Goal: Find contact information: Find contact information

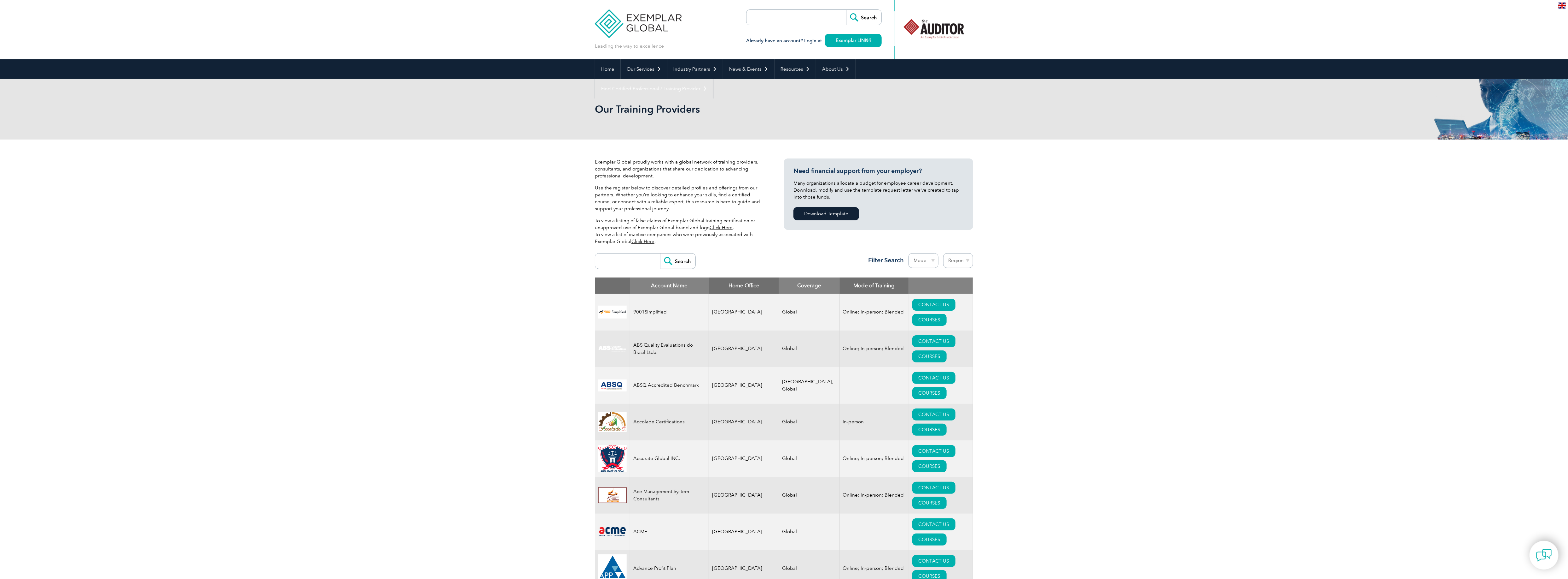
click at [615, 263] on input "search" at bounding box center [629, 261] width 62 height 15
type input "[PERSON_NAME]"
click at [673, 257] on input "Search" at bounding box center [678, 261] width 35 height 15
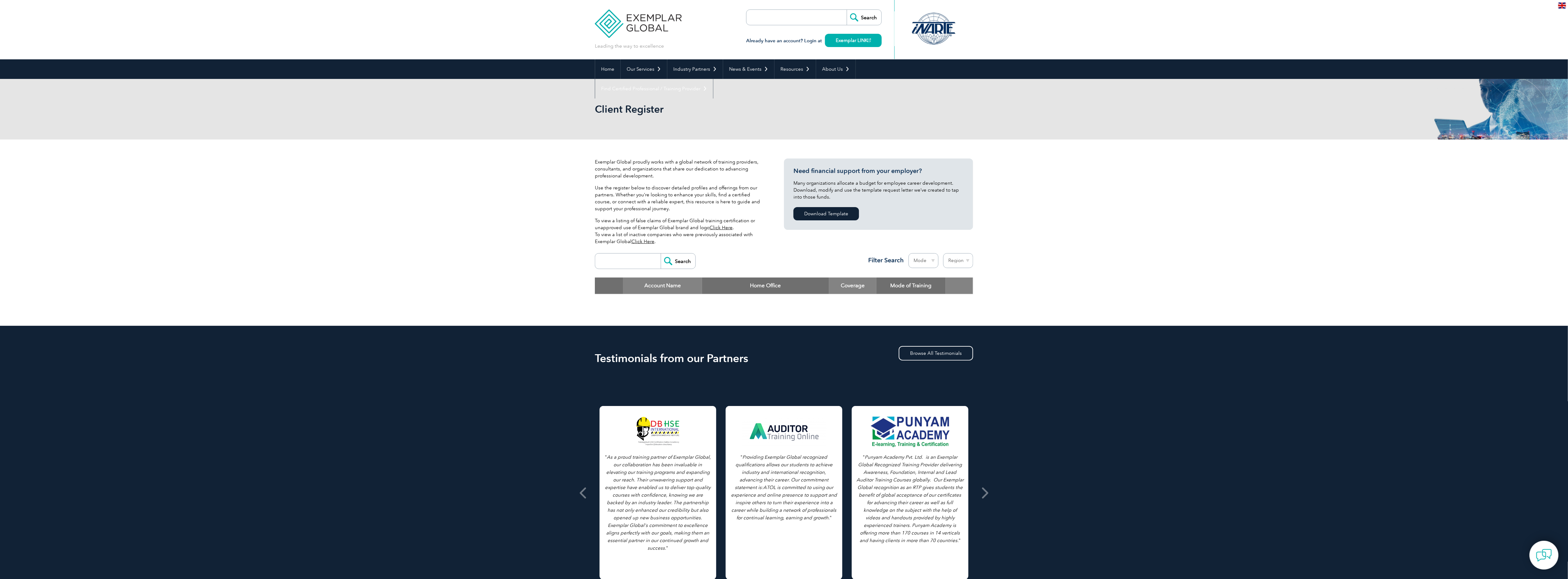
click at [639, 263] on input "search" at bounding box center [629, 261] width 62 height 15
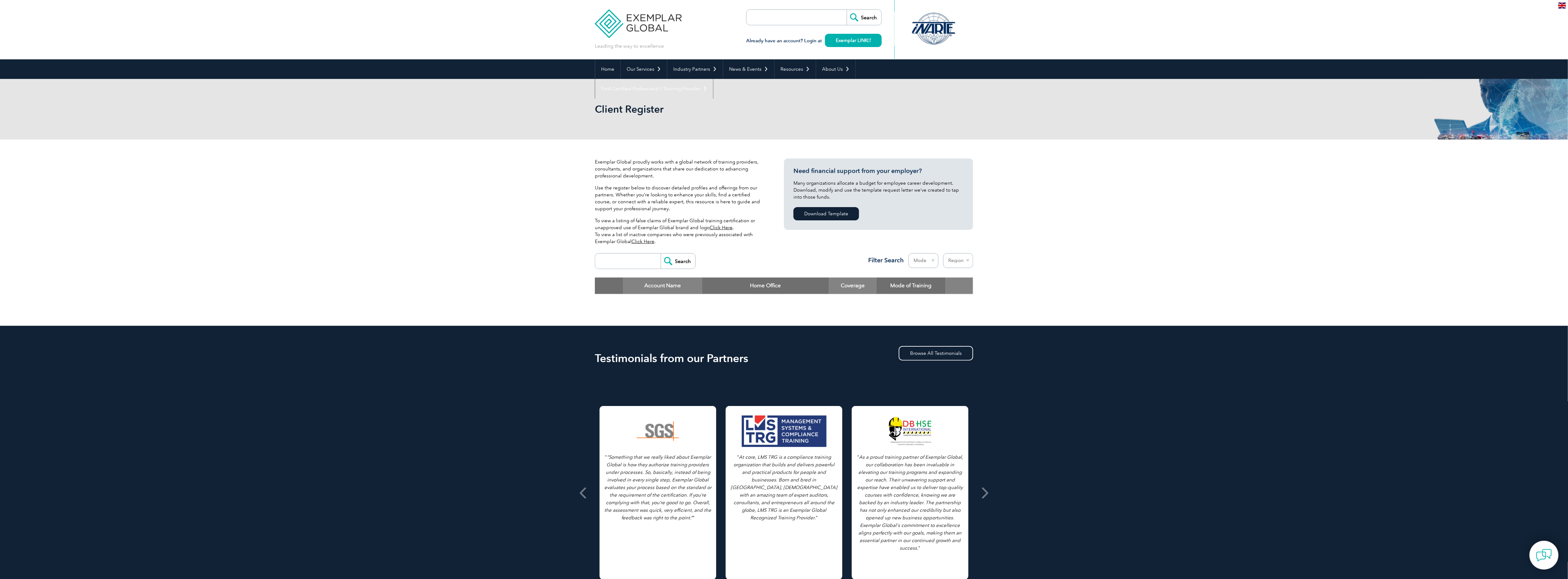
click at [639, 286] on th "Account Name" at bounding box center [662, 285] width 78 height 16
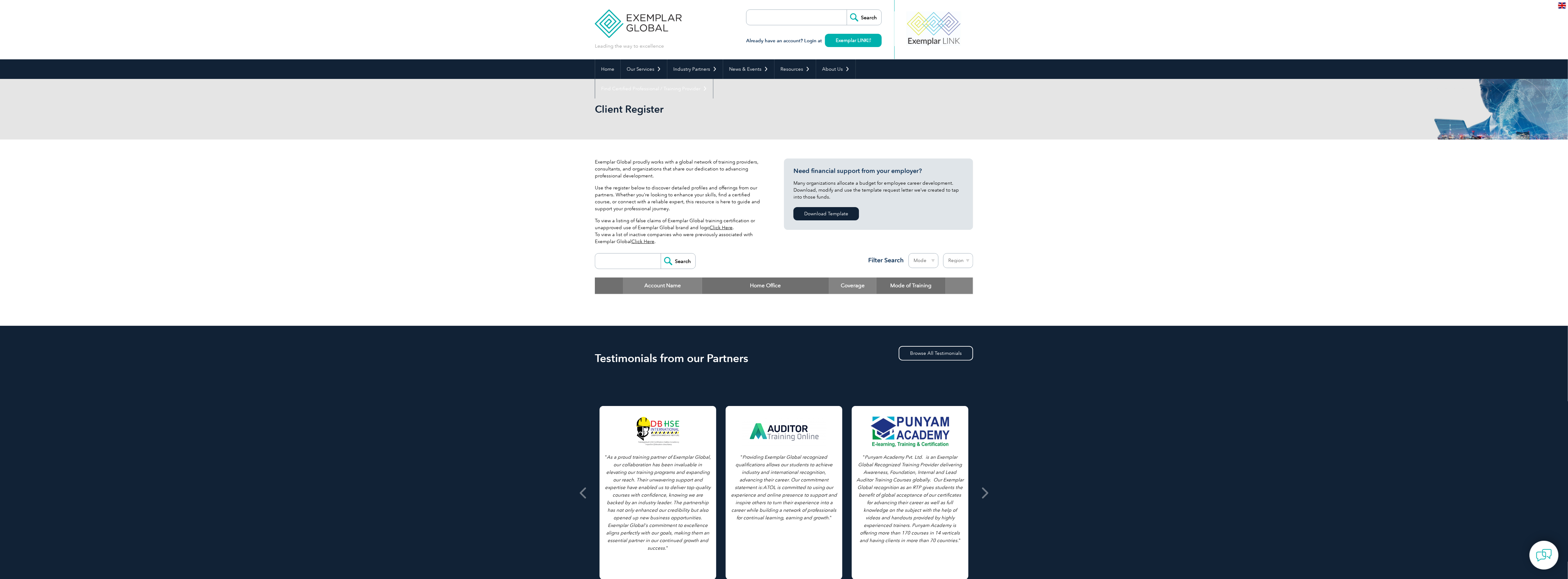
click at [919, 259] on select "Mode Online In-person Blended" at bounding box center [923, 260] width 30 height 15
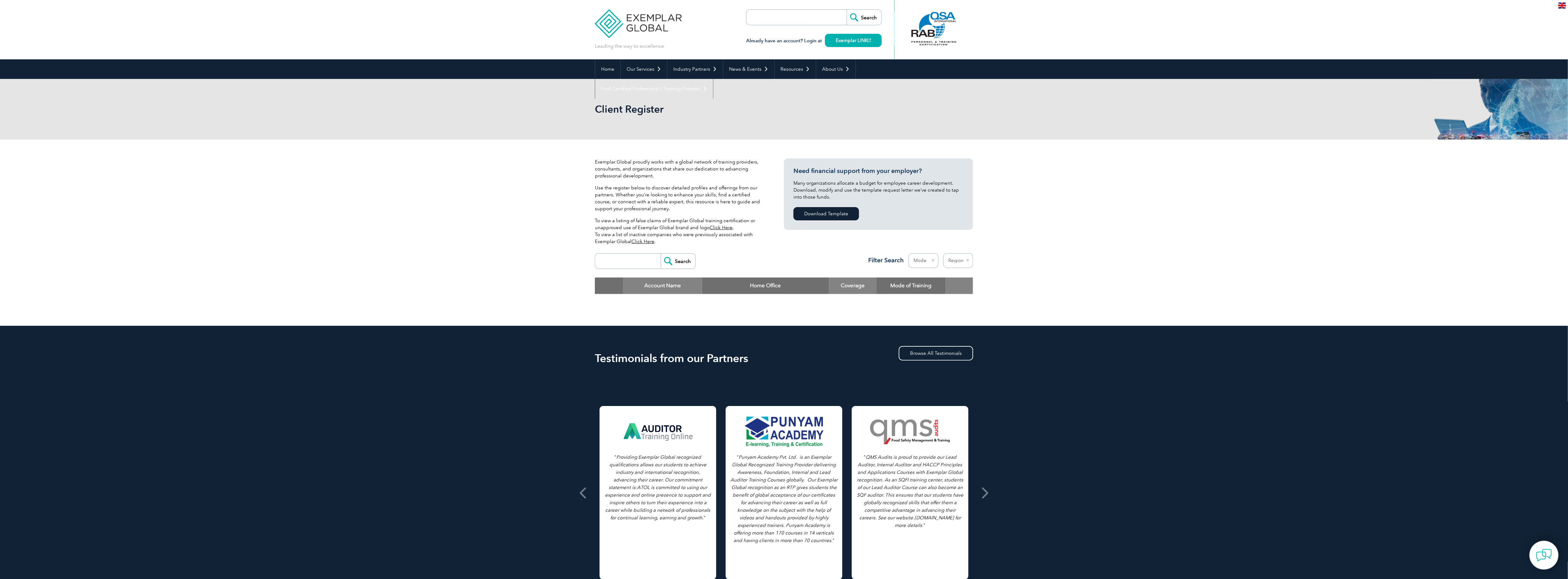
click at [957, 261] on select "Region Australia Bahrain Bangladesh Brazil Canada Colombia Dominican Republic E…" at bounding box center [958, 260] width 30 height 15
click at [959, 259] on select "Region Australia Bahrain Bangladesh Brazil Canada Colombia Dominican Republic E…" at bounding box center [958, 260] width 30 height 15
click at [634, 256] on input "search" at bounding box center [629, 261] width 62 height 15
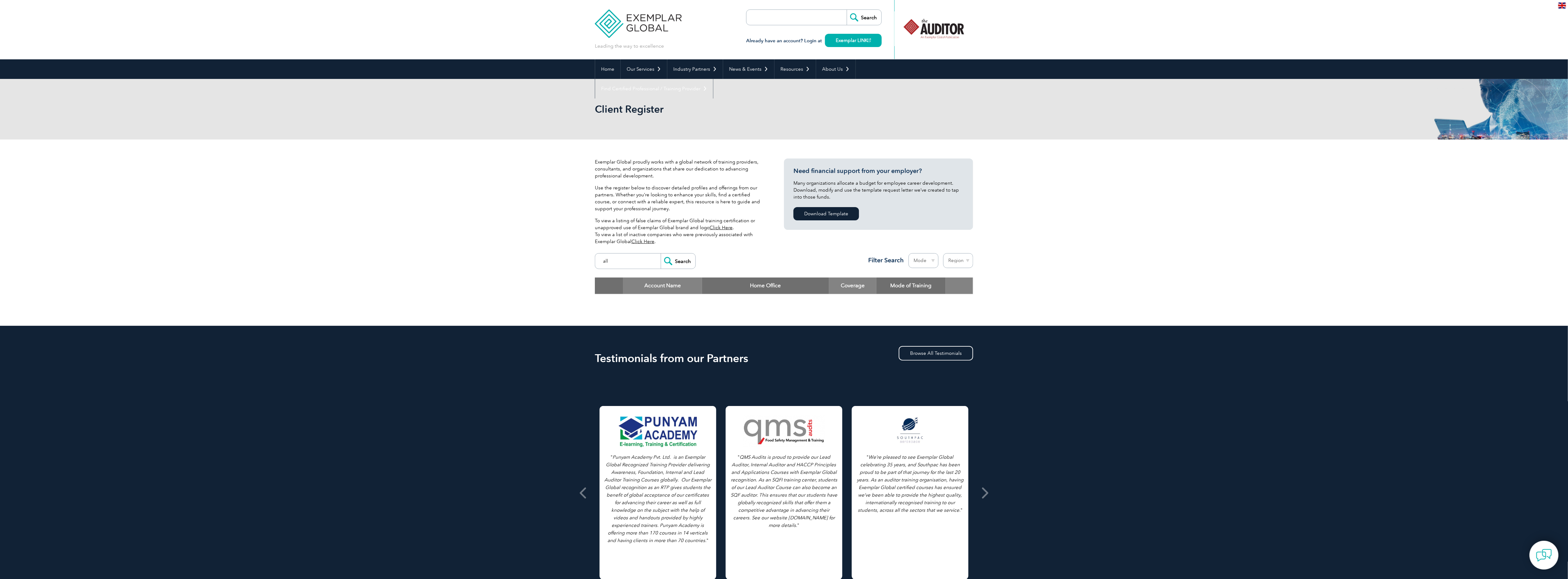
type input "all"
click at [661, 253] on input "Search" at bounding box center [678, 261] width 35 height 15
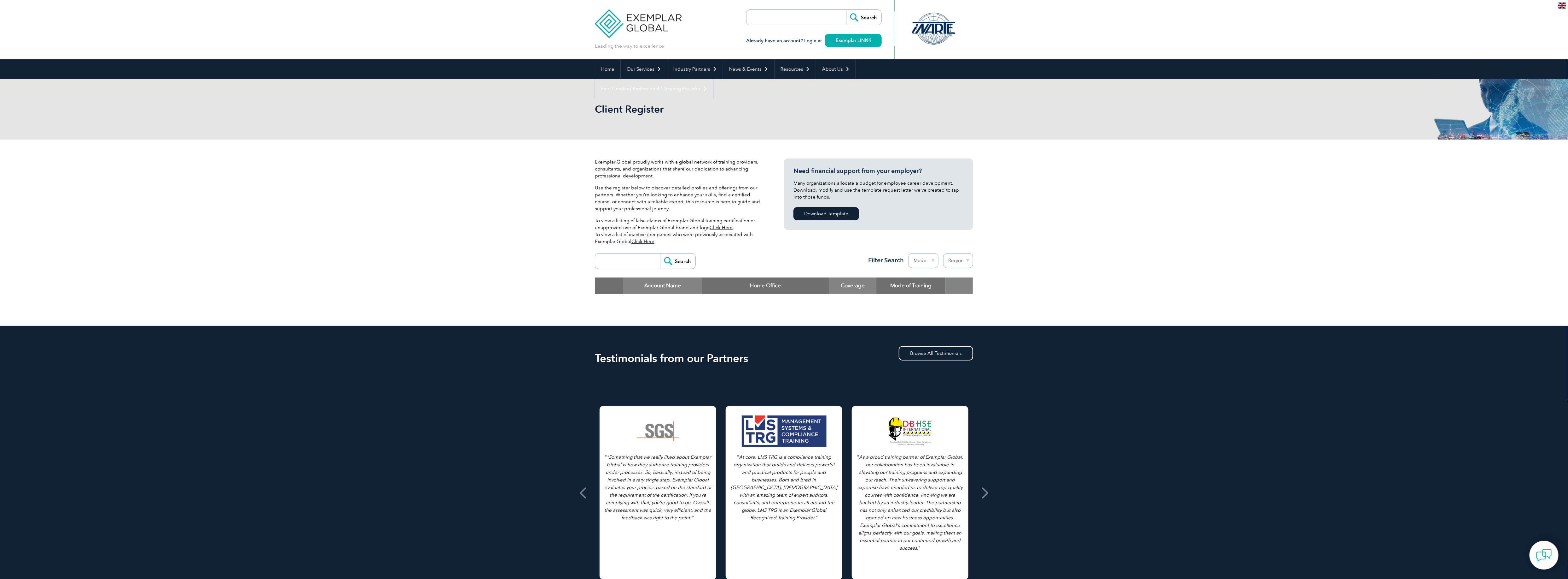
click at [629, 197] on p "Use the register below to discover detailed profiles and offerings from our par…" at bounding box center [679, 198] width 170 height 28
drag, startPoint x: 0, startPoint y: 0, endPoint x: 601, endPoint y: 263, distance: 656.0
click at [606, 263] on input "search" at bounding box center [629, 261] width 62 height 15
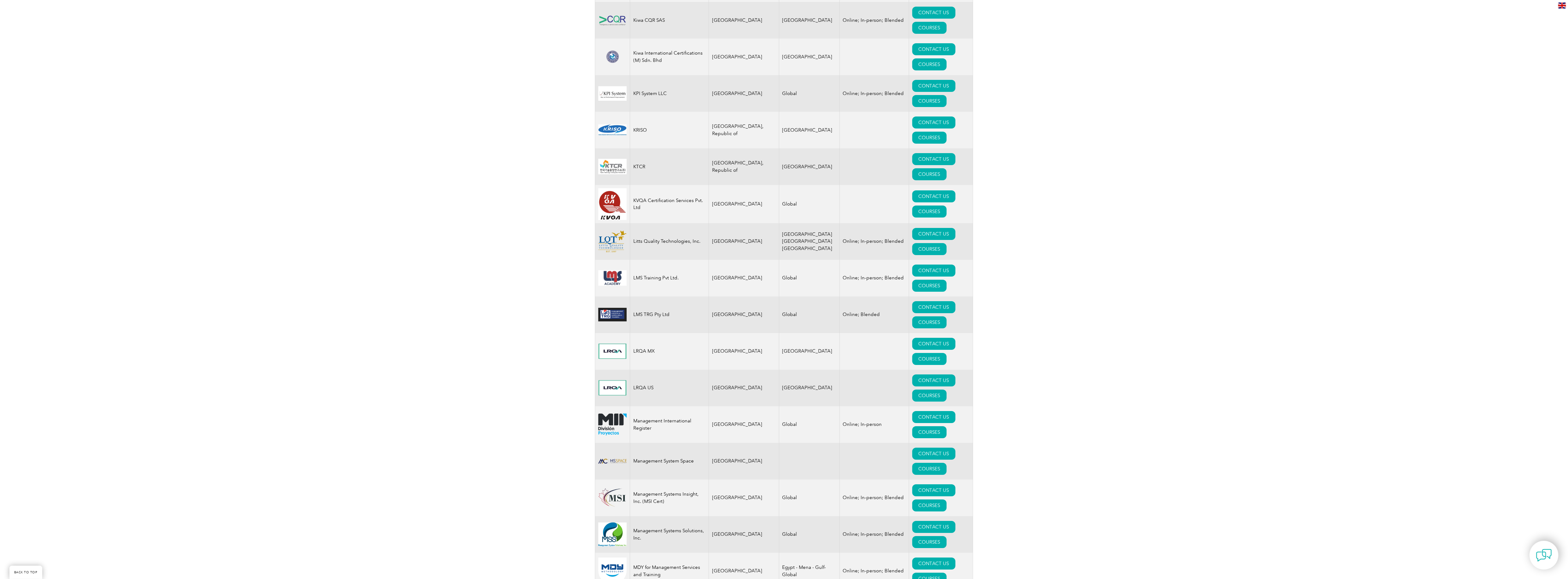
scroll to position [5553, 0]
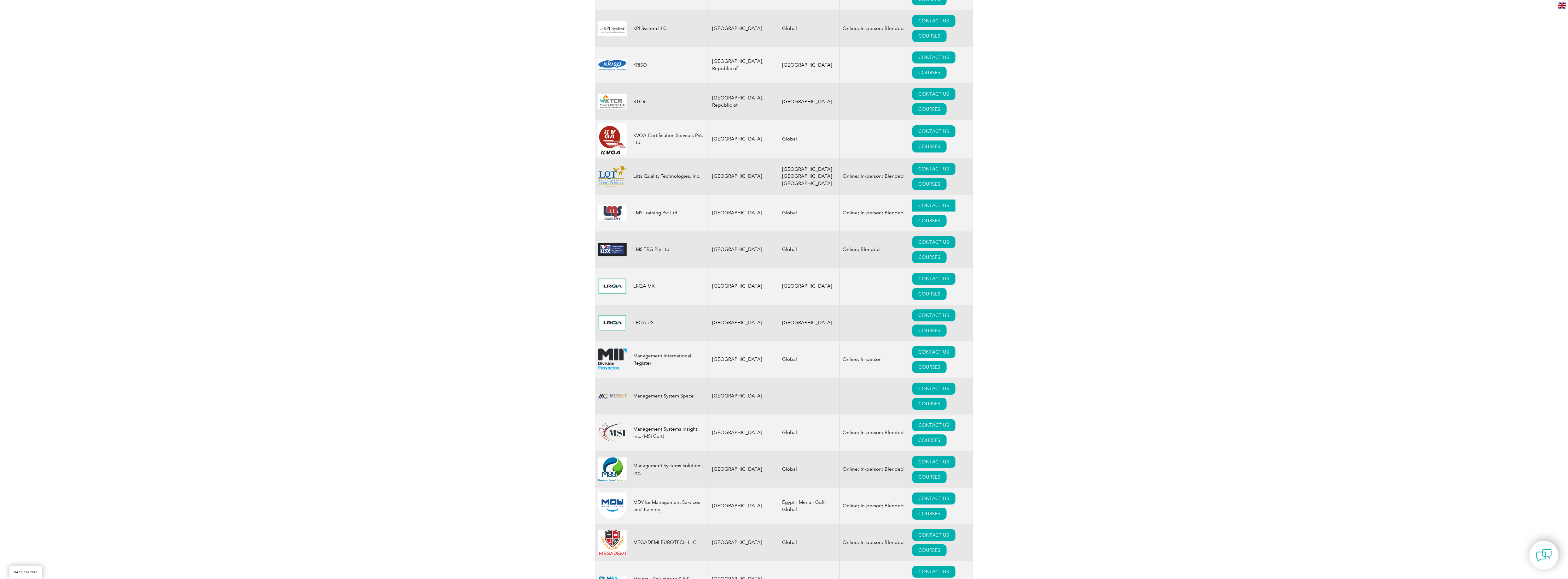
click at [912, 212] on link "CONTACT US" at bounding box center [934, 206] width 43 height 12
click at [912, 285] on link "CONTACT US" at bounding box center [934, 279] width 43 height 12
click at [912, 321] on link "CONTACT US" at bounding box center [934, 316] width 43 height 12
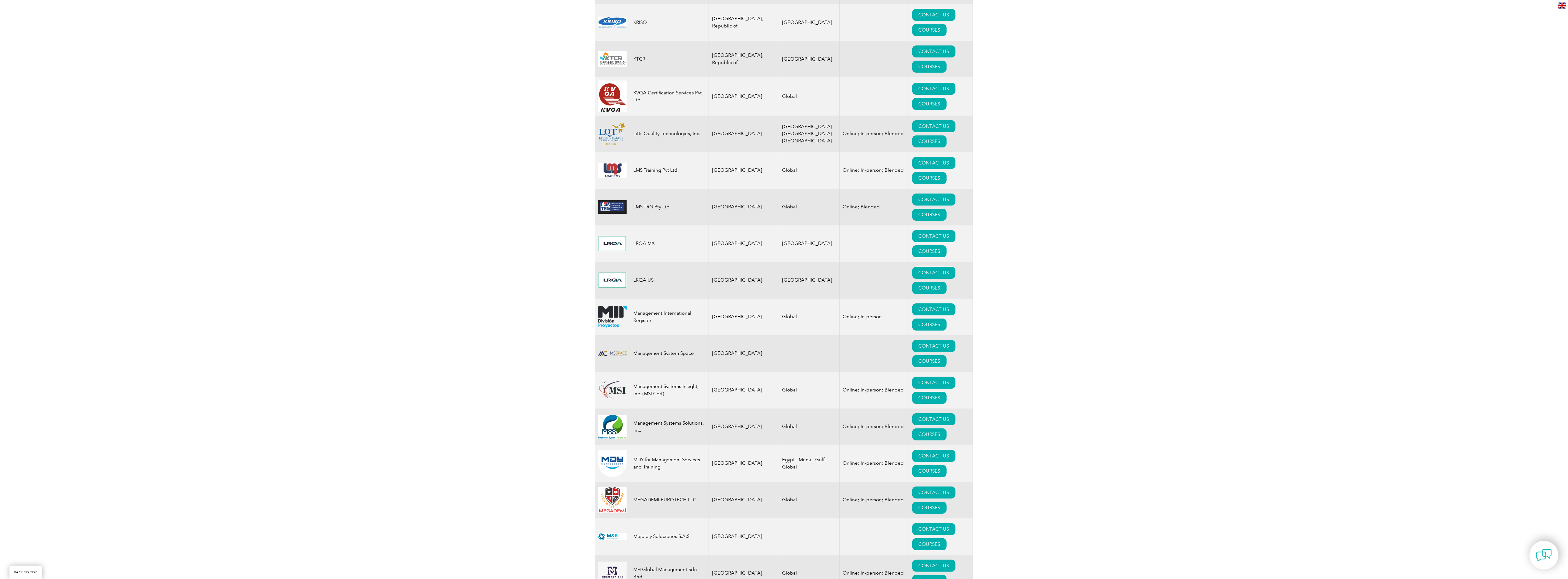
scroll to position [5616, 0]
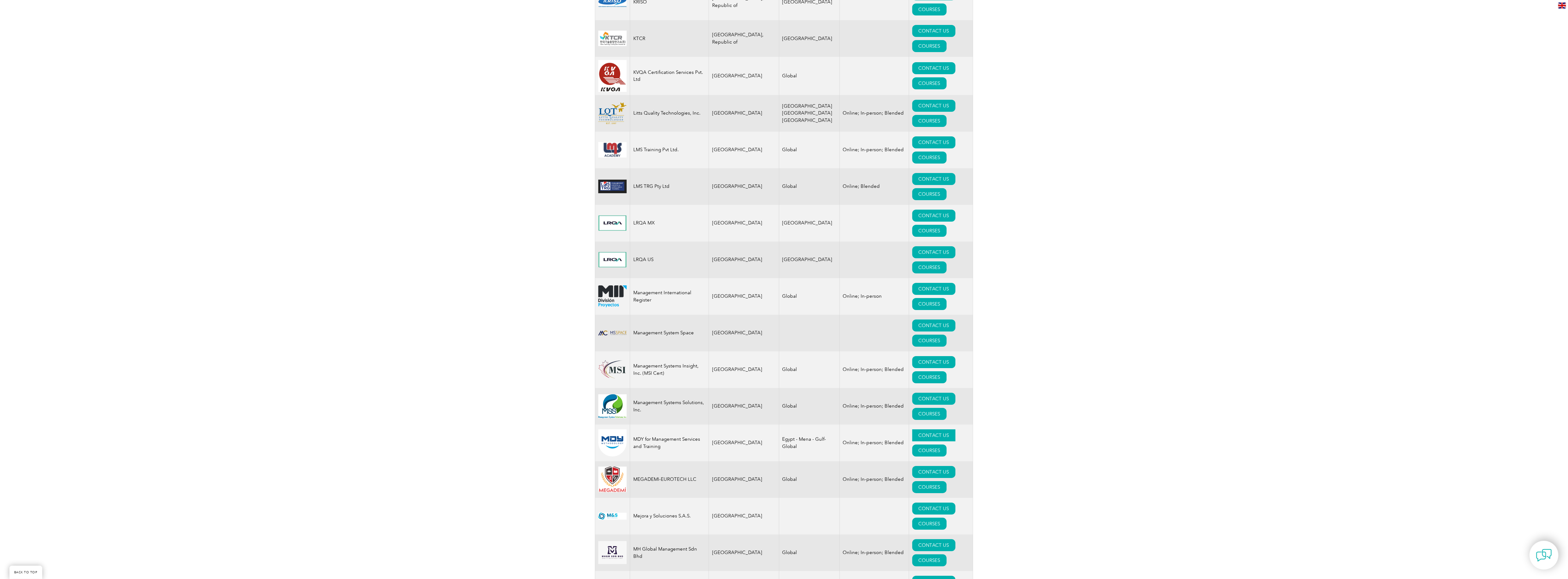
click at [912, 441] on link "CONTACT US" at bounding box center [934, 435] width 43 height 12
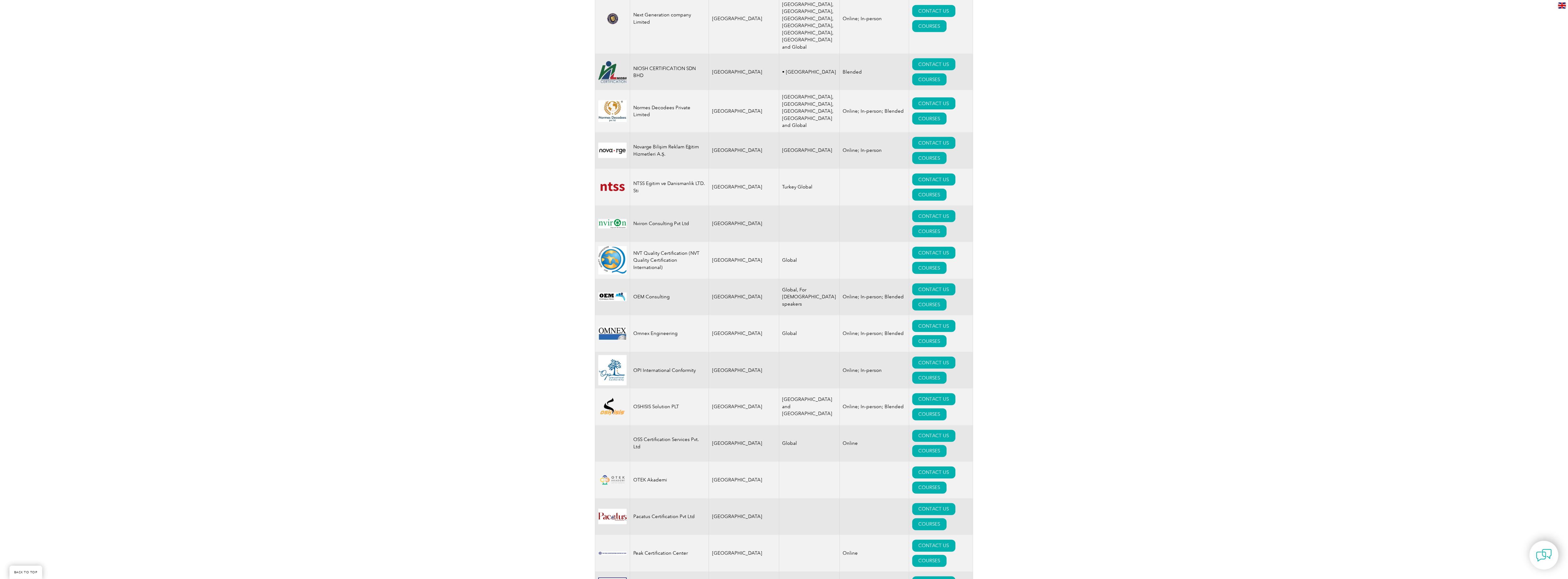
scroll to position [6815, 0]
click at [912, 293] on link "CONTACT US" at bounding box center [934, 288] width 43 height 12
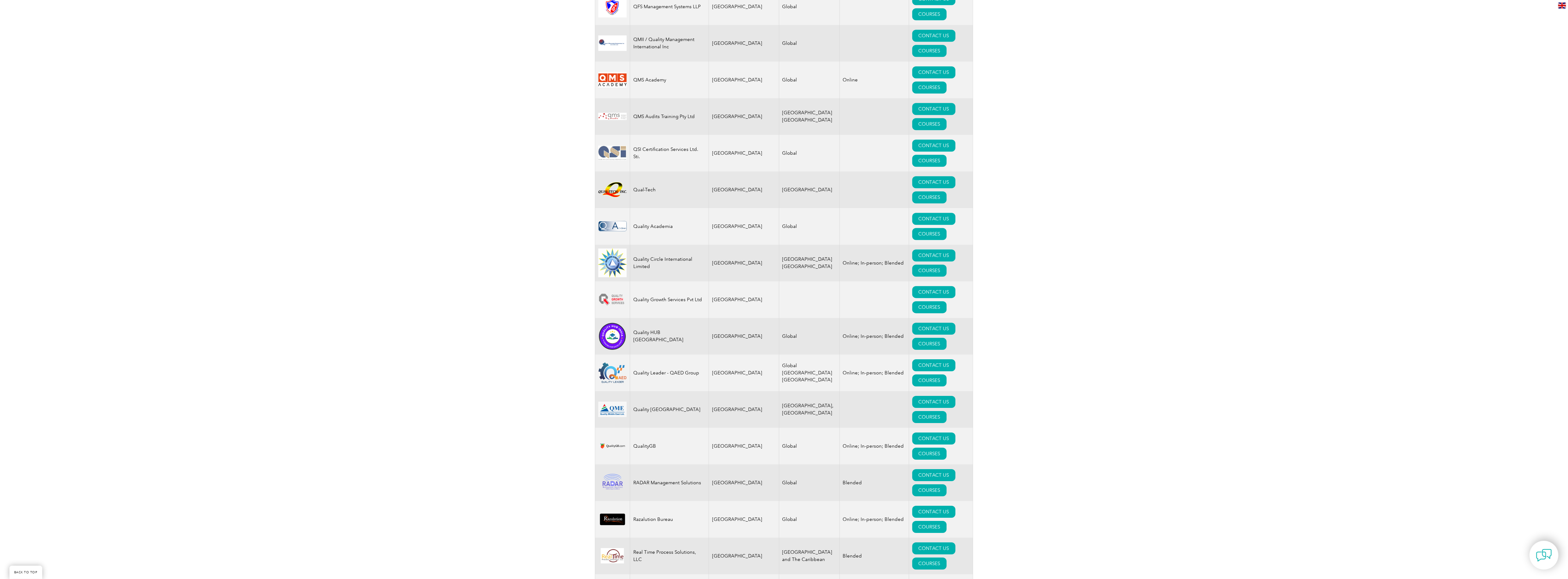
scroll to position [7950, 0]
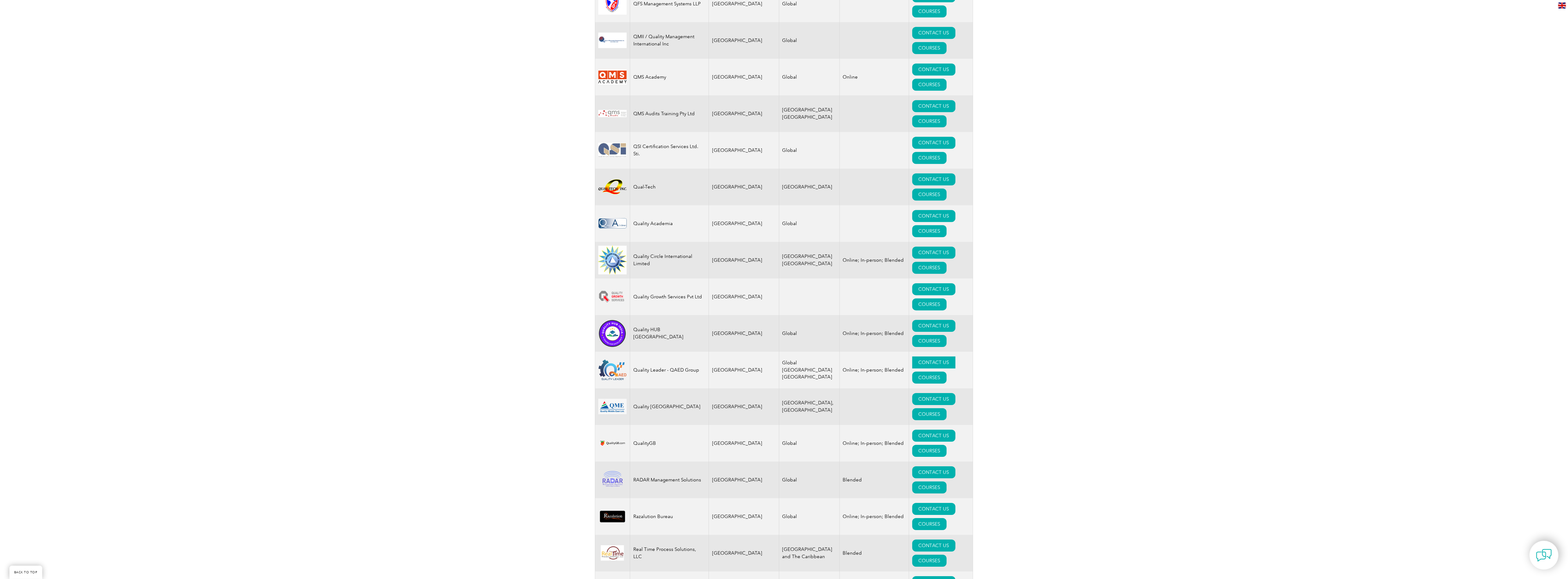
click at [912, 368] on link "CONTACT US" at bounding box center [934, 363] width 43 height 12
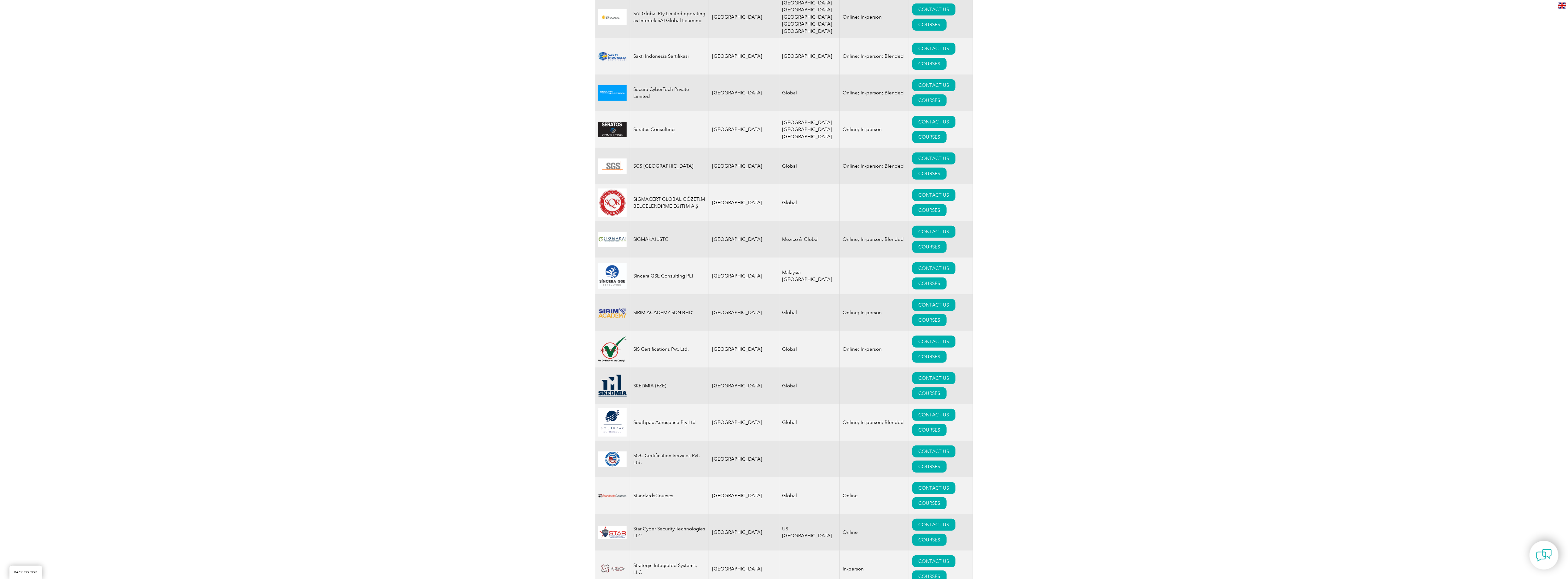
scroll to position [8898, 0]
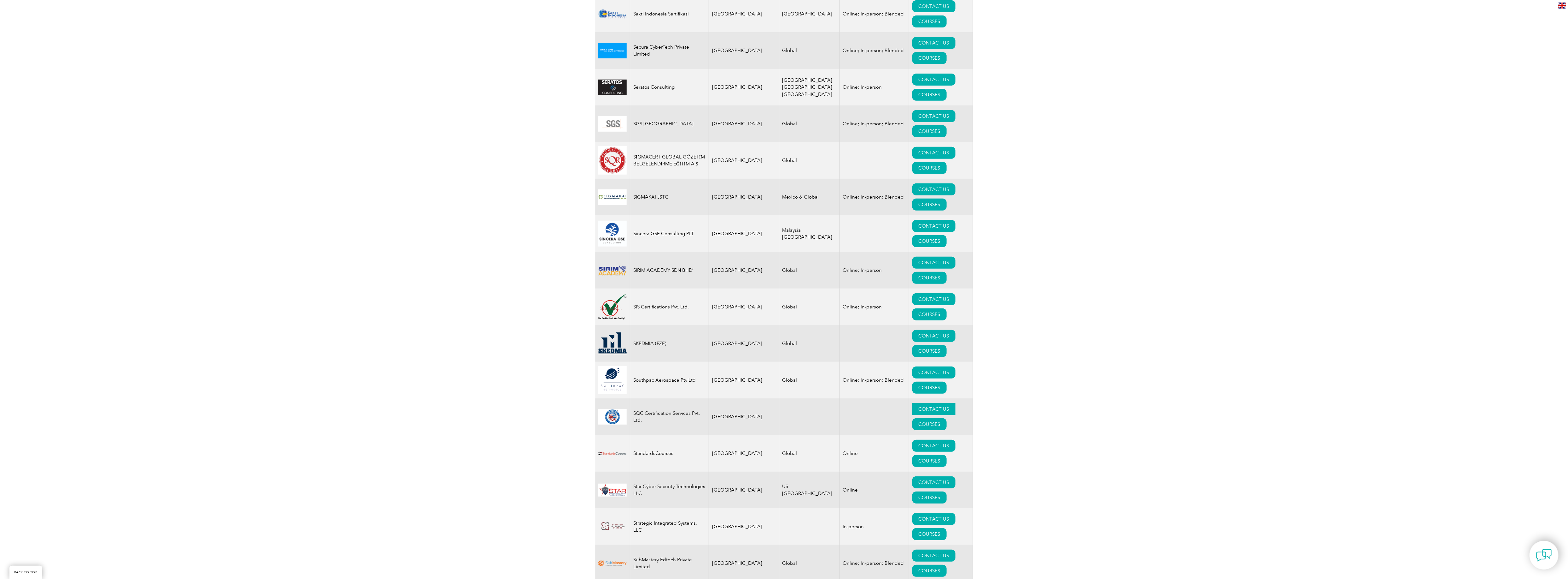
click at [912, 415] on link "CONTACT US" at bounding box center [934, 409] width 43 height 12
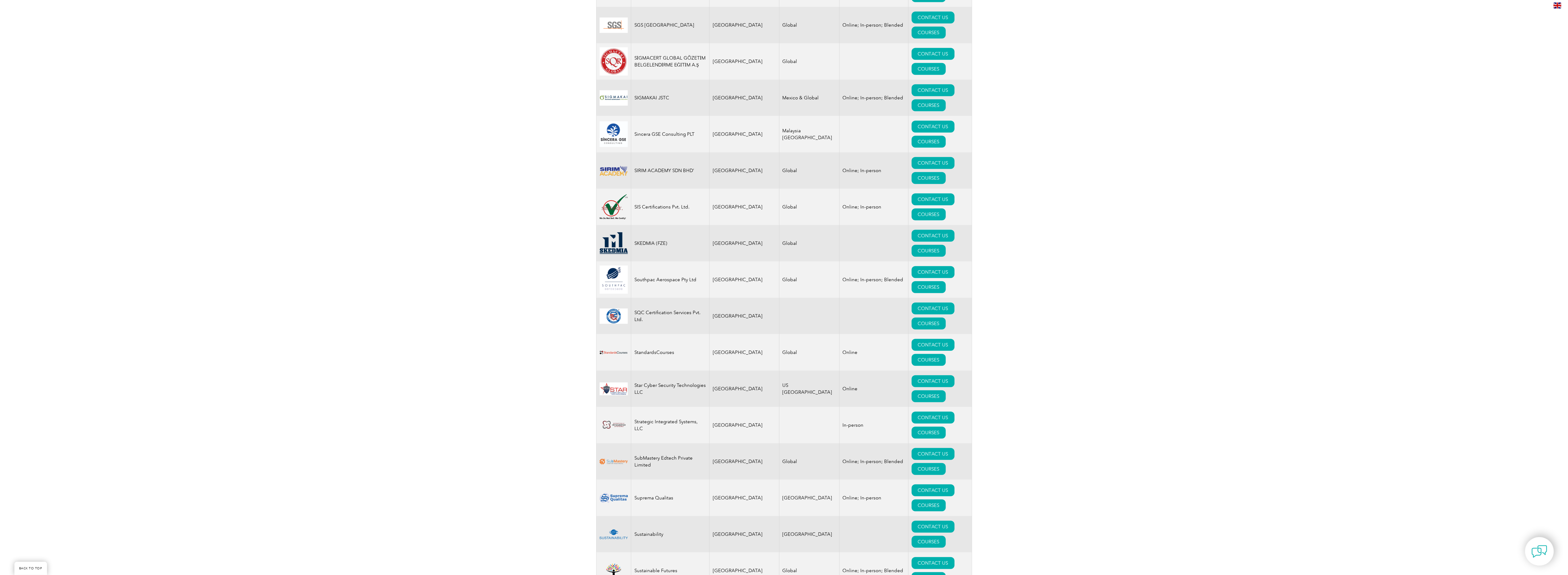
scroll to position [8961, 0]
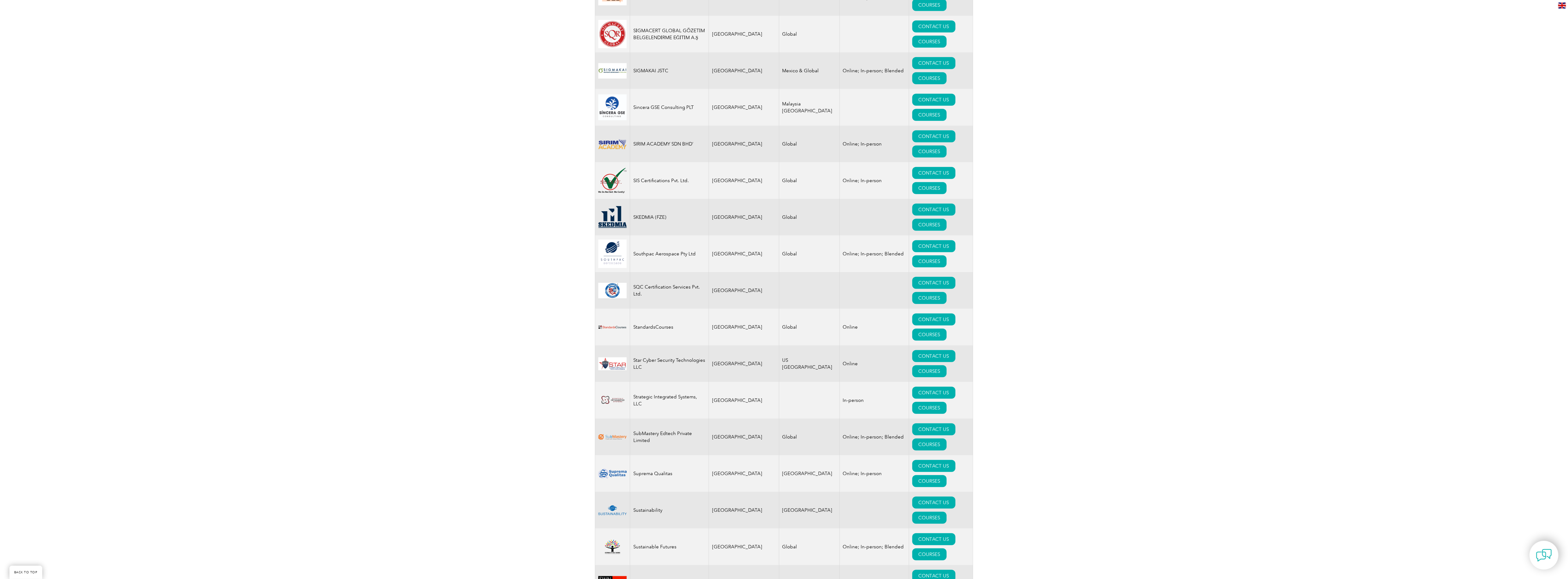
click at [912, 304] on link "COURSES" at bounding box center [929, 298] width 35 height 12
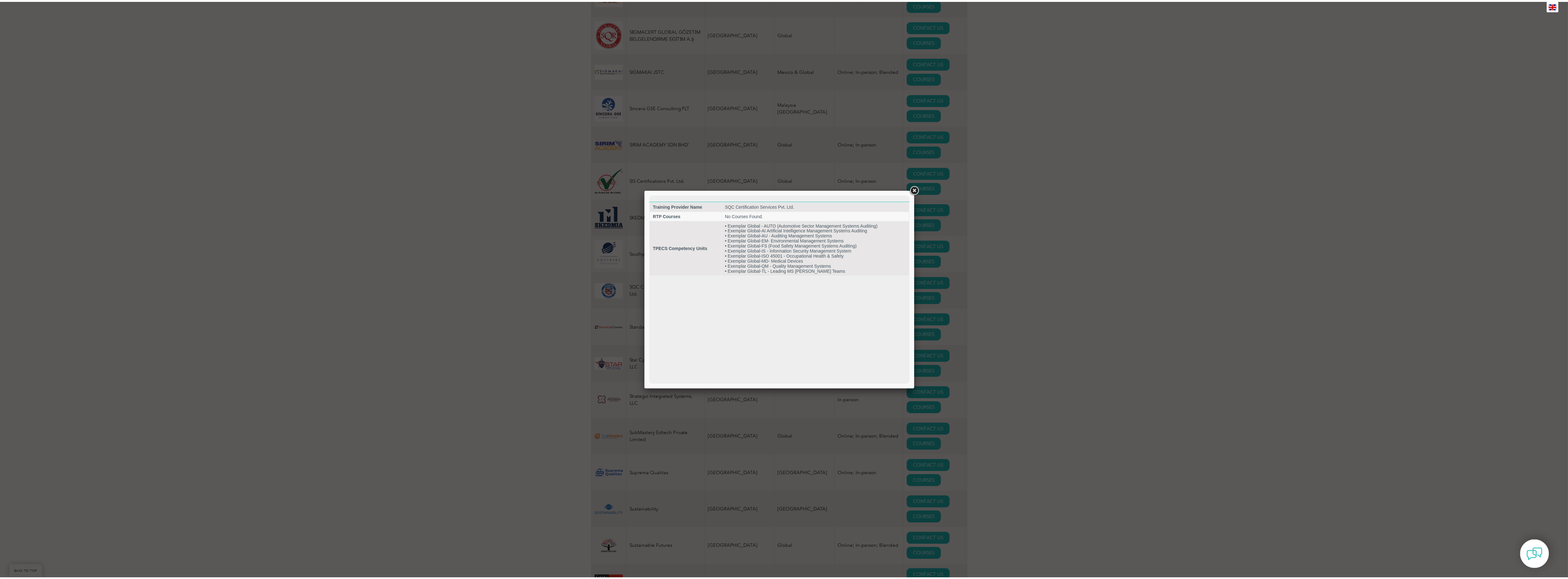
scroll to position [0, 0]
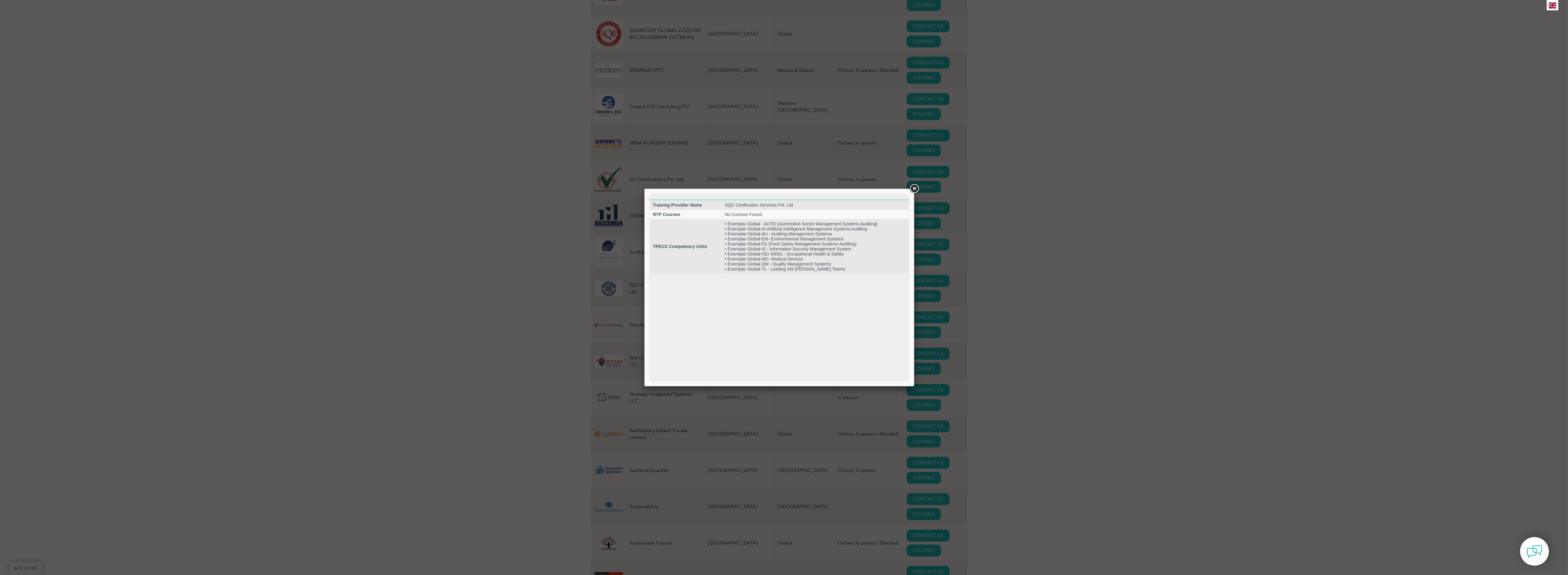
click at [913, 189] on link at bounding box center [914, 188] width 11 height 11
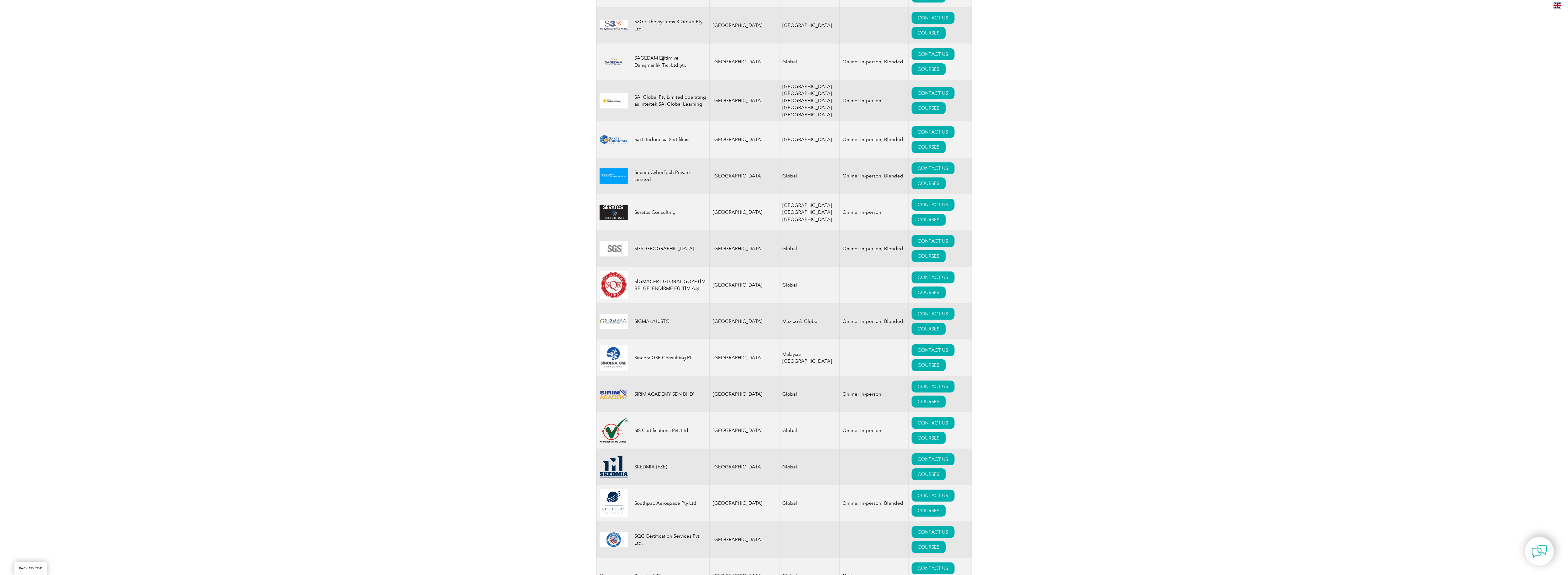
scroll to position [8648, 0]
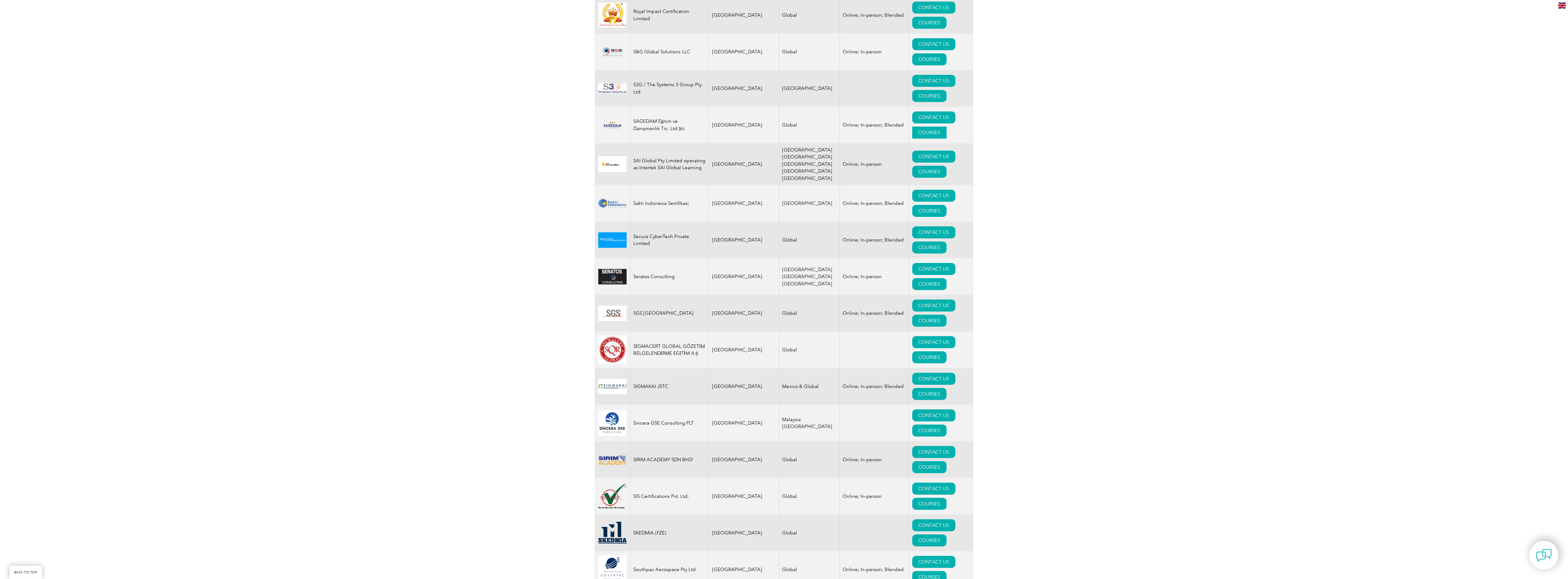
click at [912, 139] on link "COURSES" at bounding box center [929, 132] width 35 height 12
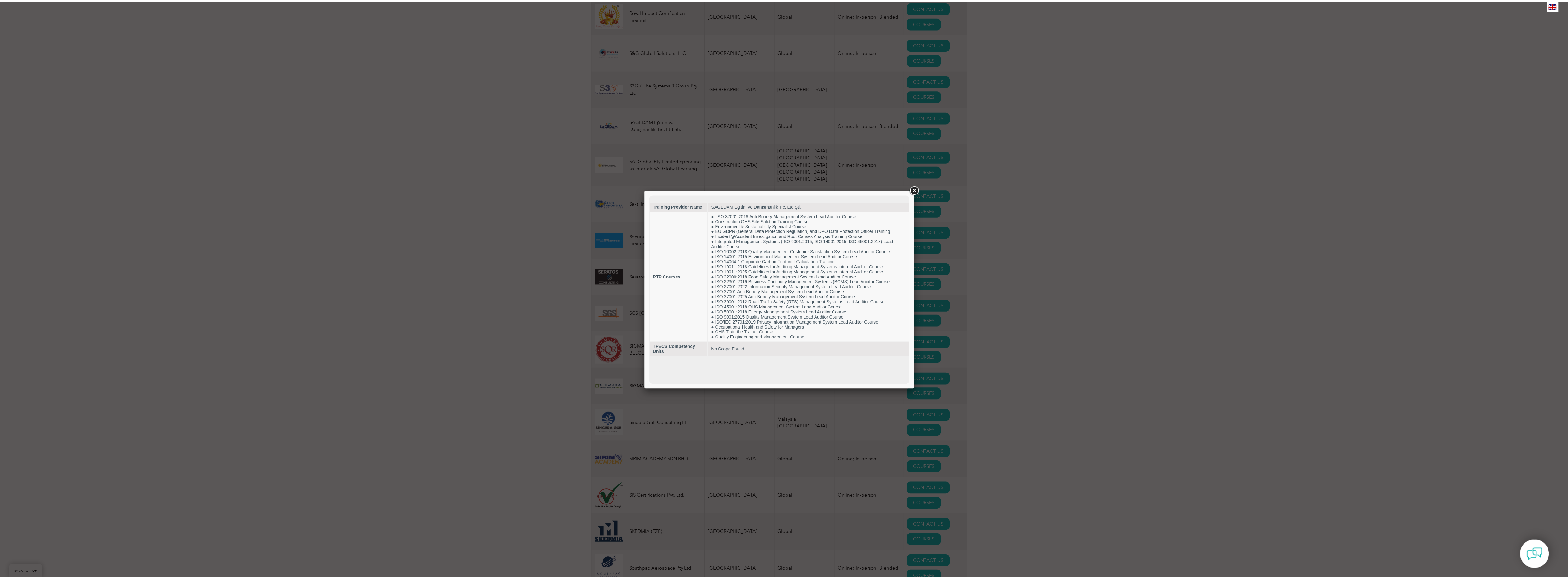
scroll to position [0, 0]
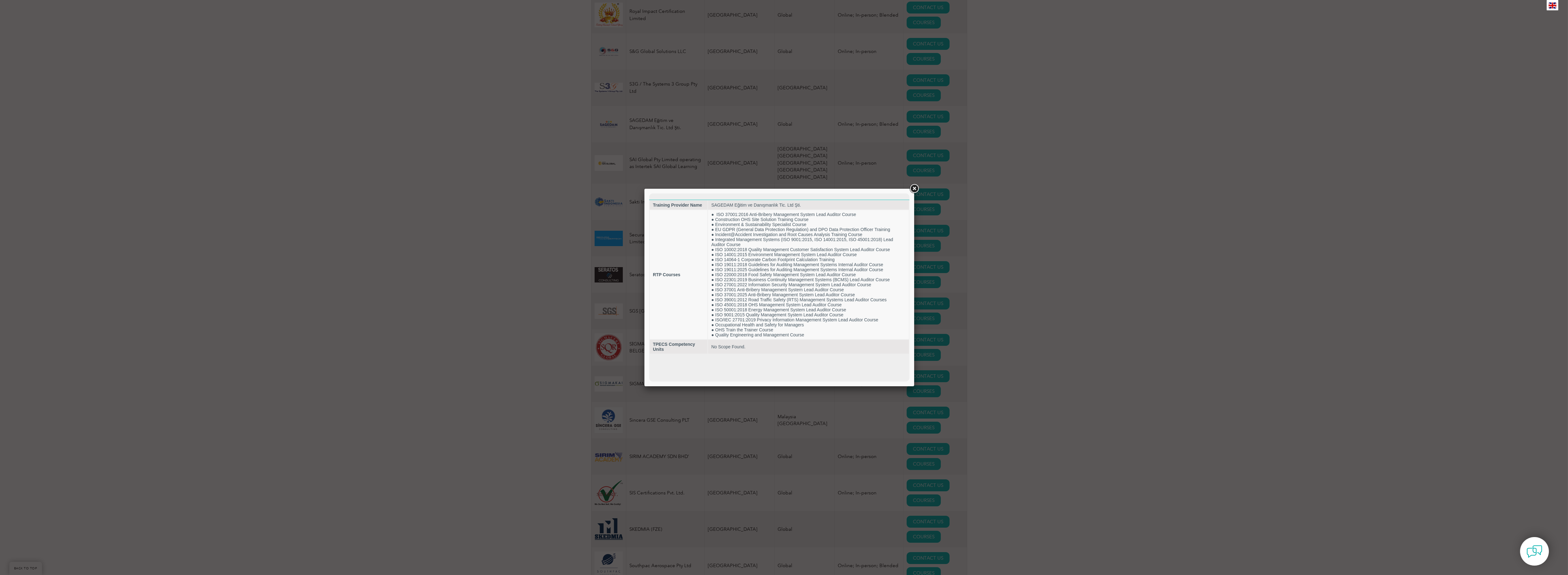
click at [915, 185] on link at bounding box center [914, 188] width 11 height 11
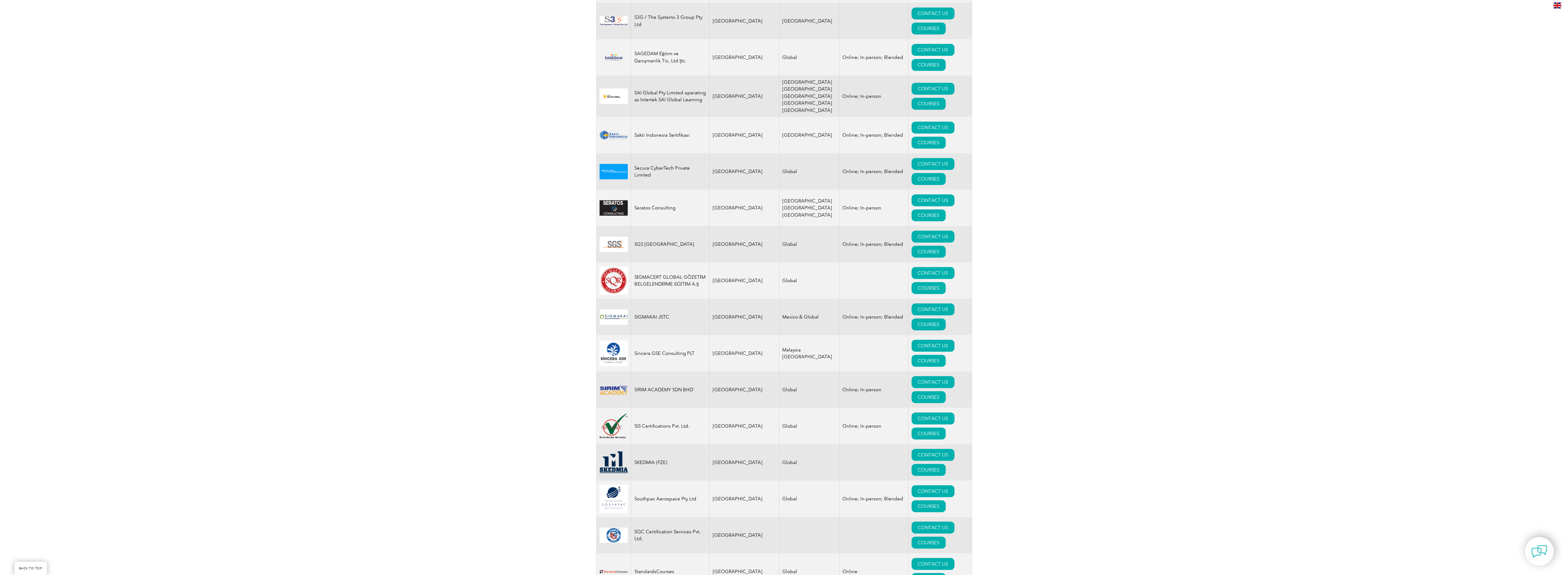
scroll to position [8899, 0]
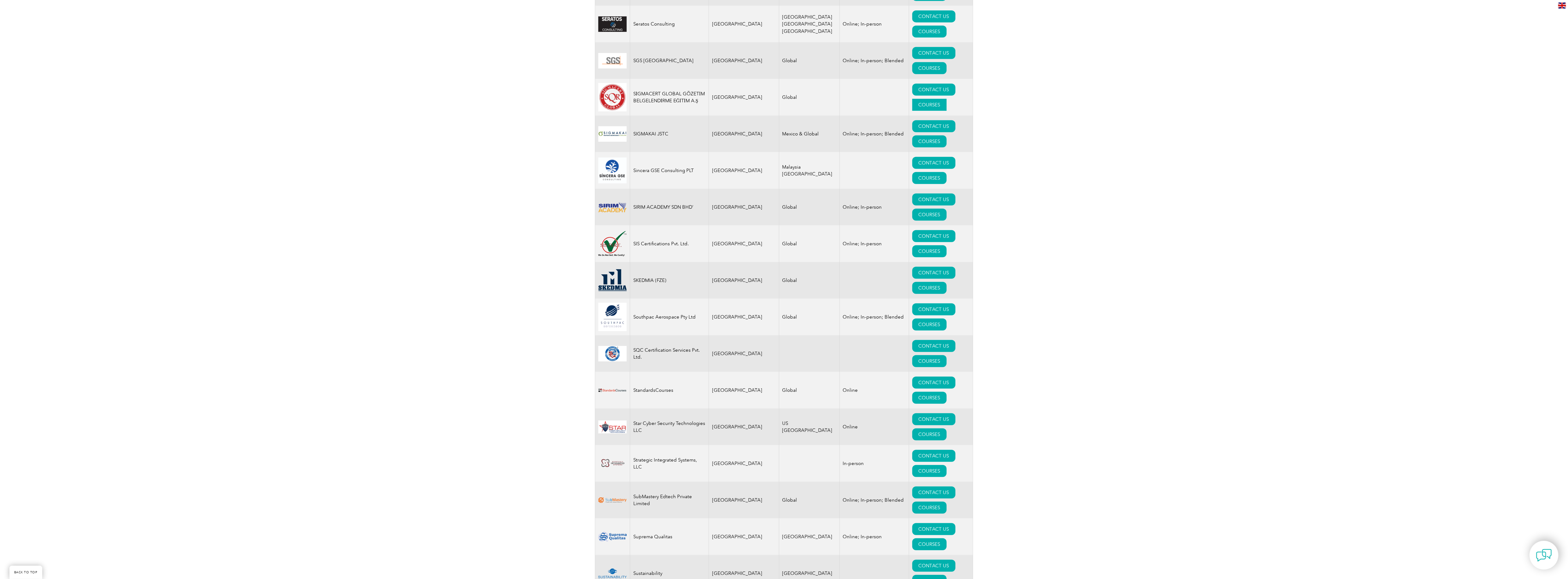
click at [912, 111] on link "COURSES" at bounding box center [929, 105] width 35 height 12
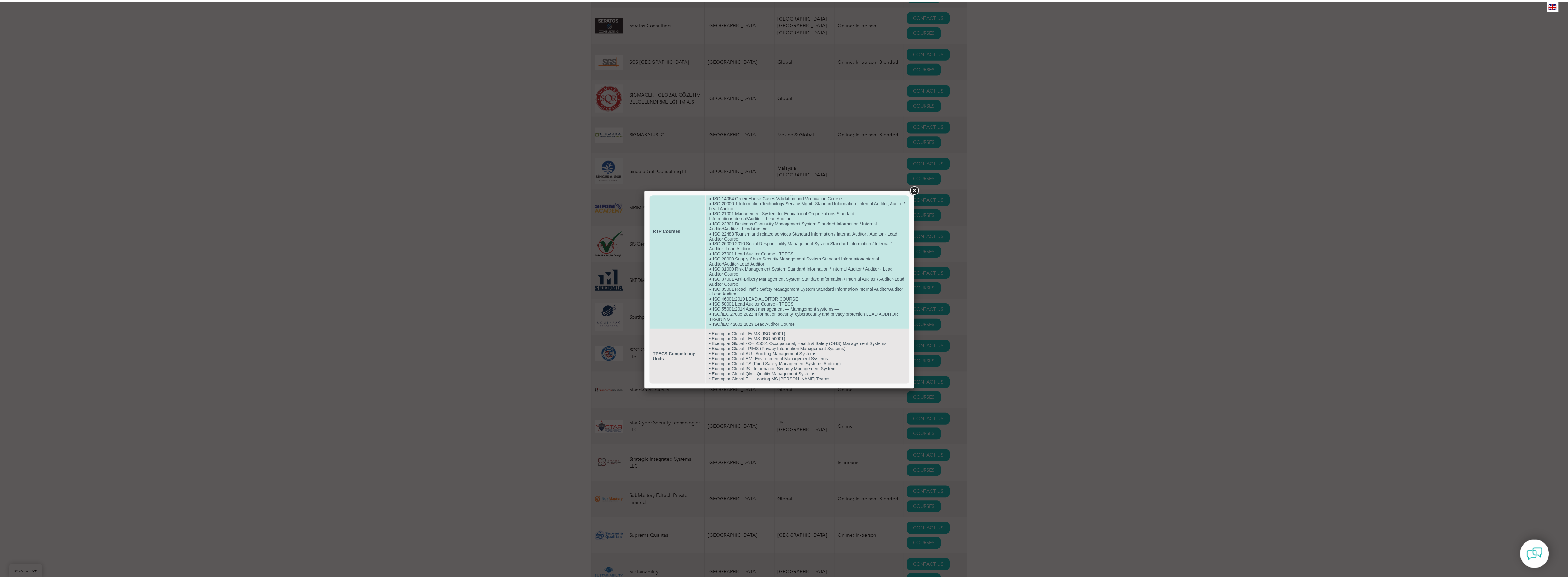
scroll to position [83, 0]
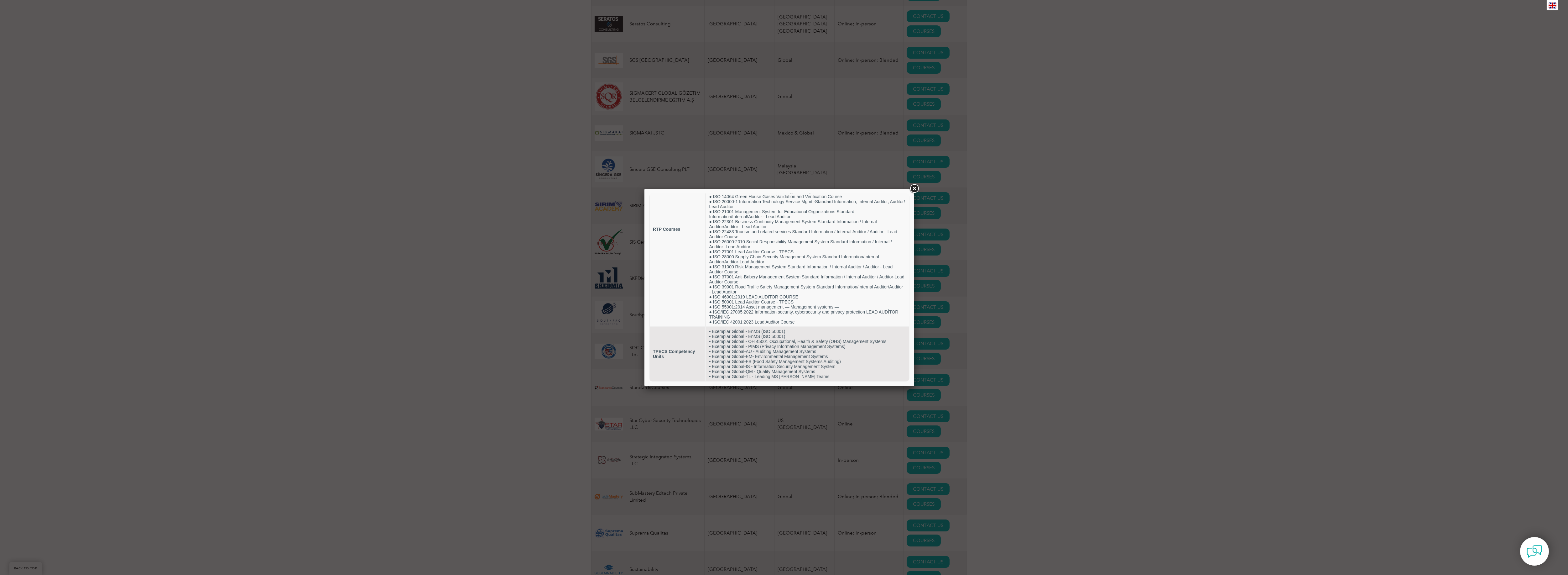
click at [467, 276] on div at bounding box center [784, 288] width 1568 height 575
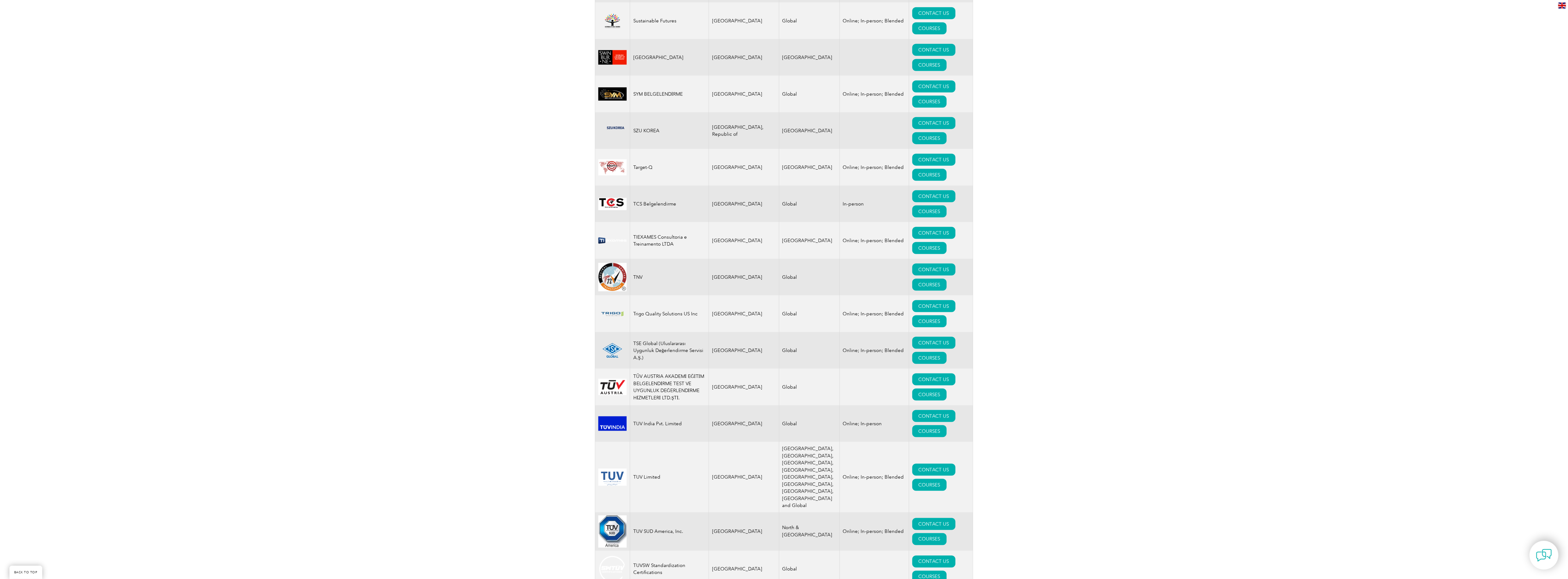
scroll to position [9591, 0]
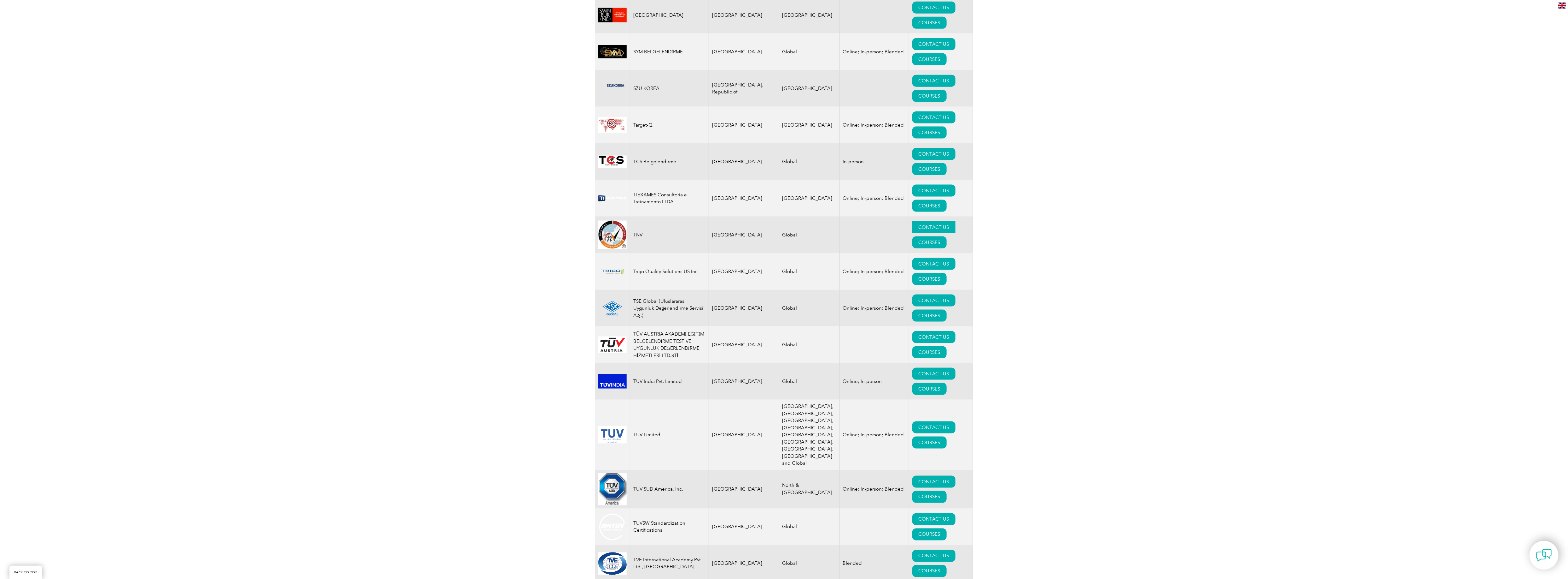
click at [912, 233] on link "CONTACT US" at bounding box center [934, 227] width 43 height 12
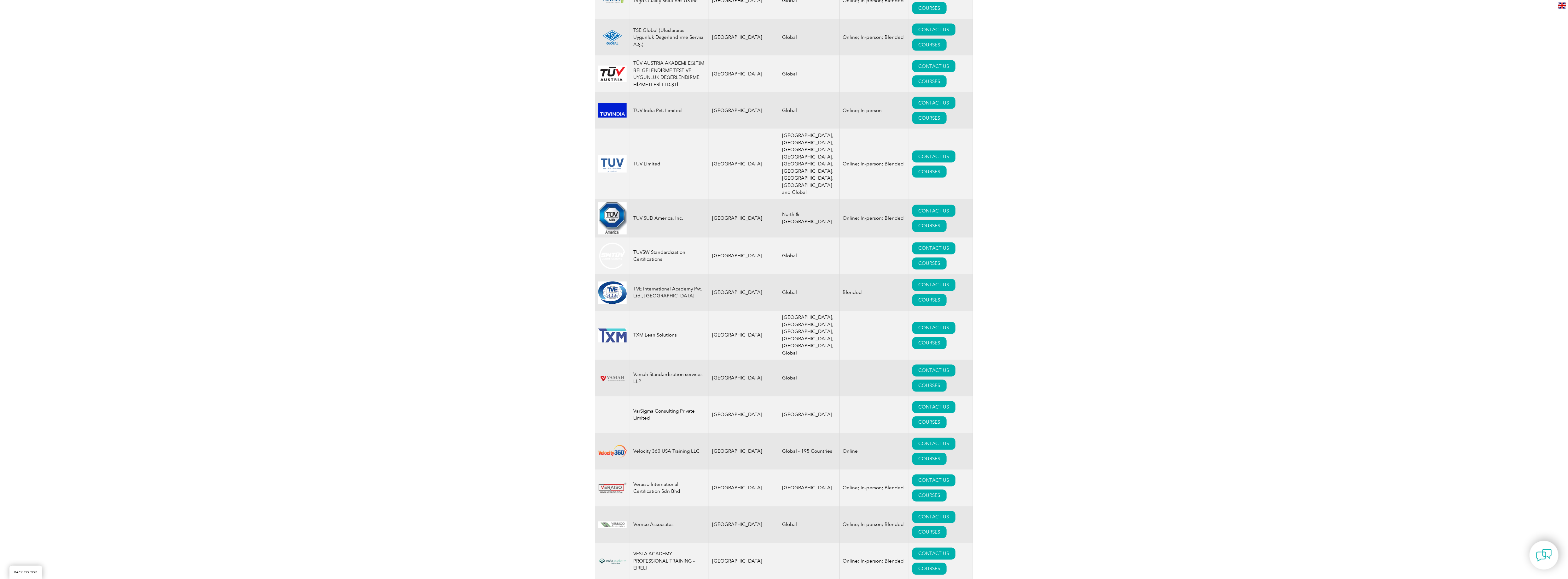
scroll to position [9844, 0]
